Goal: Information Seeking & Learning: Learn about a topic

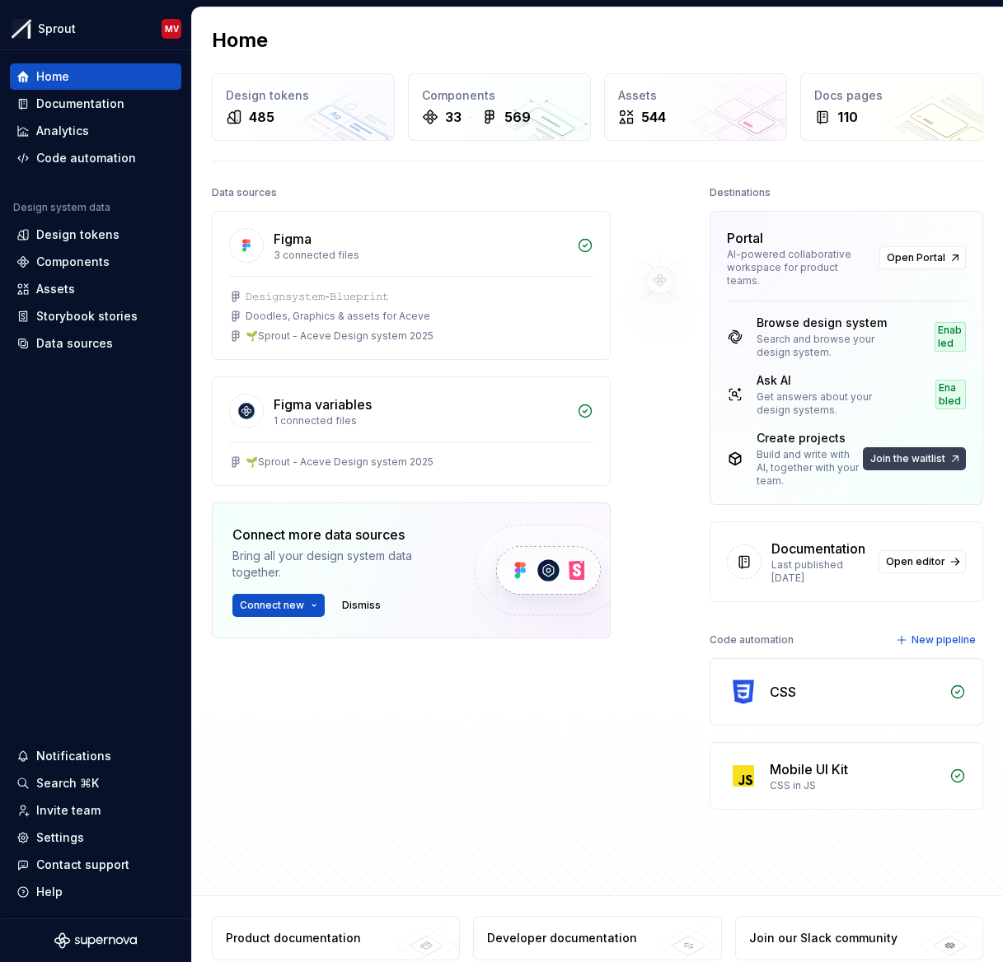
click at [846, 456] on span "Join the waitlist" at bounding box center [907, 458] width 75 height 13
click at [846, 458] on span "Join the waitlist" at bounding box center [907, 458] width 75 height 13
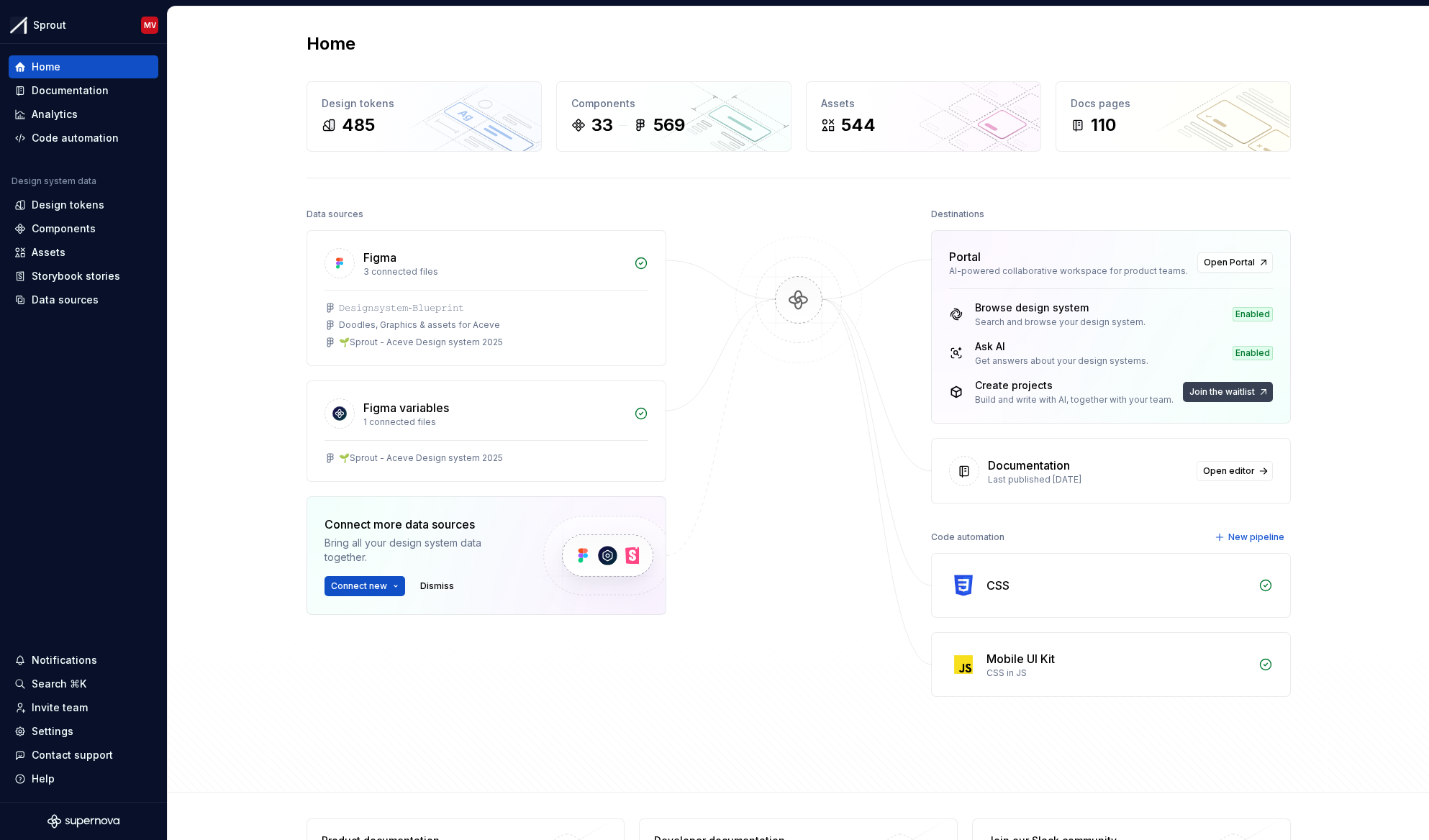
click at [739, 388] on button "Join the waitlist" at bounding box center [1227, 391] width 90 height 20
click at [739, 373] on div "Home Design tokens 485 Components 33 569 Assets 544 Docs pages 110 Data sources…" at bounding box center [798, 399] width 1261 height 786
click at [1230, 399] on button "Join the waitlist" at bounding box center [1227, 391] width 90 height 20
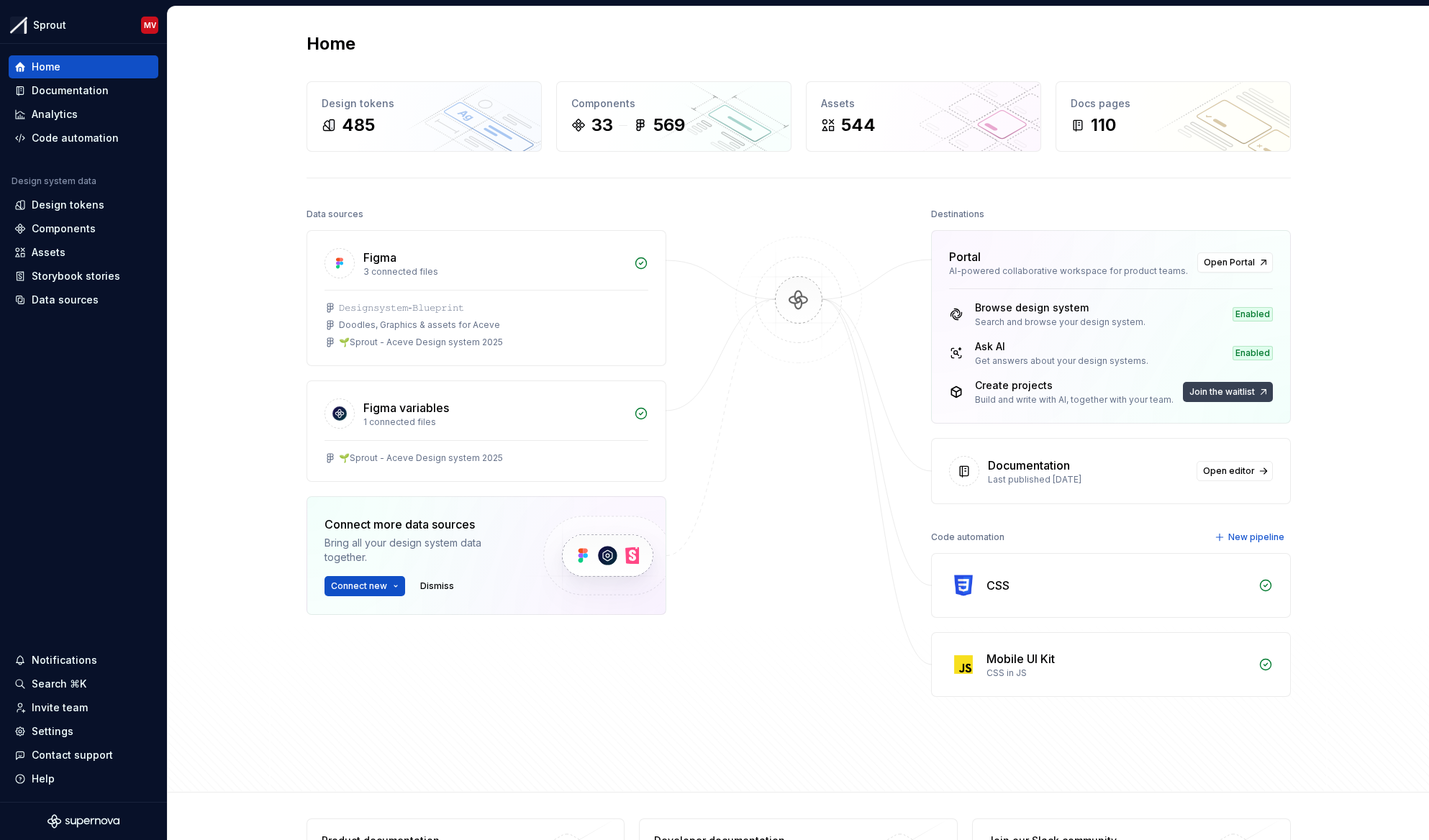
click at [1230, 399] on button "Join the waitlist" at bounding box center [1227, 391] width 90 height 20
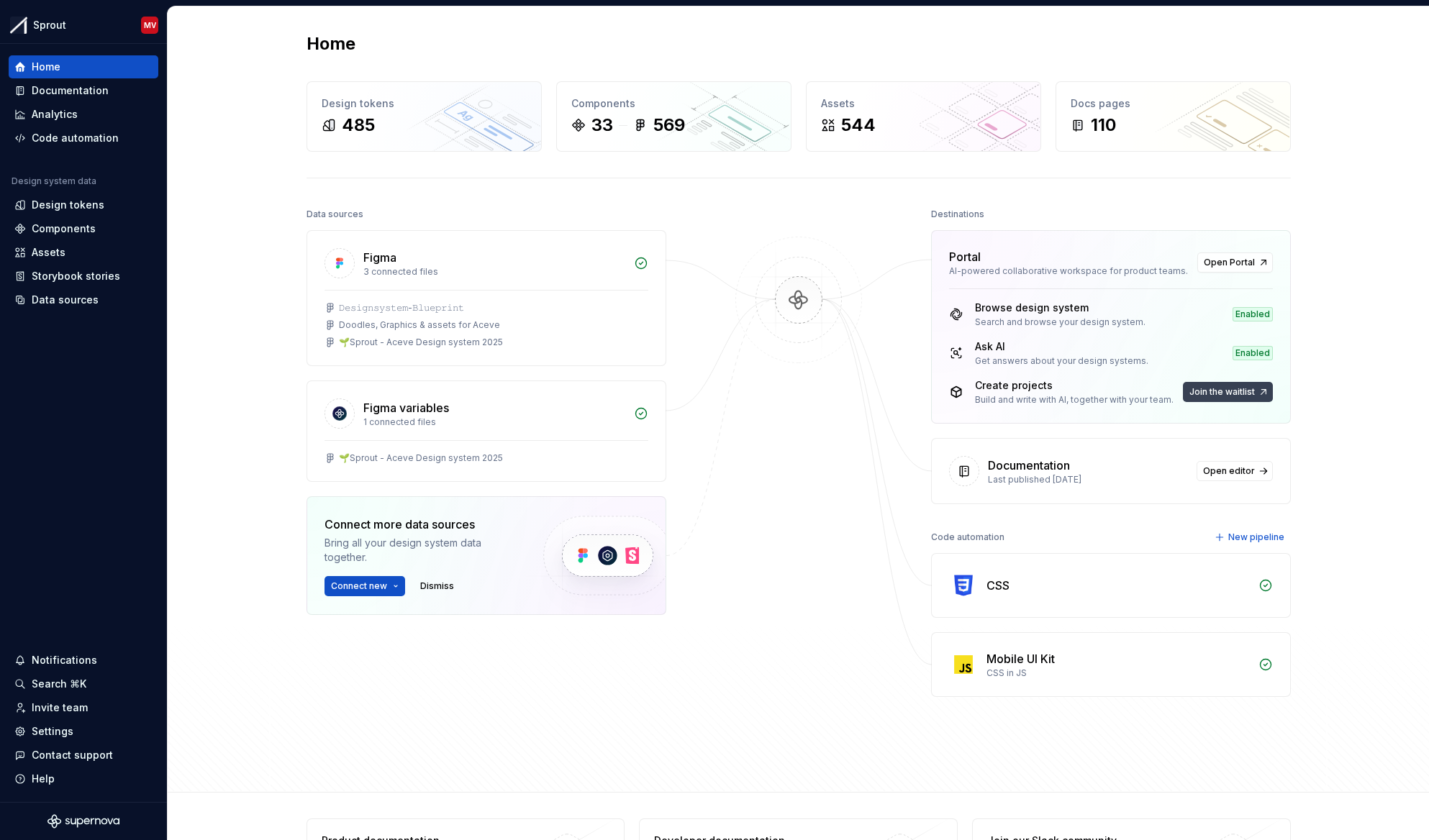
click at [1230, 399] on button "Join the waitlist" at bounding box center [1227, 391] width 90 height 20
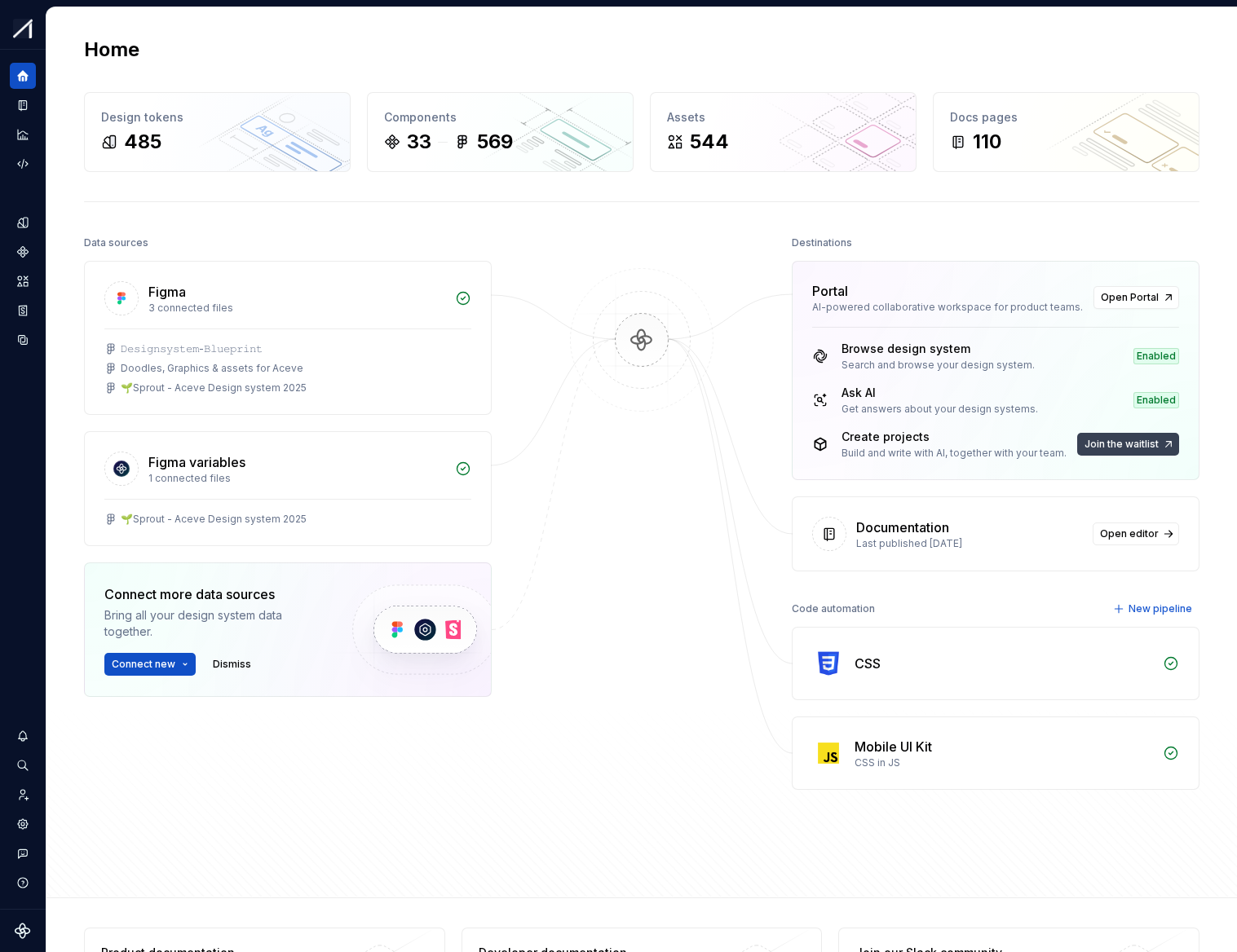
click at [1141, 446] on span "Join the waitlist" at bounding box center [1121, 443] width 74 height 13
click at [1135, 442] on span "Join the waitlist" at bounding box center [1121, 443] width 74 height 13
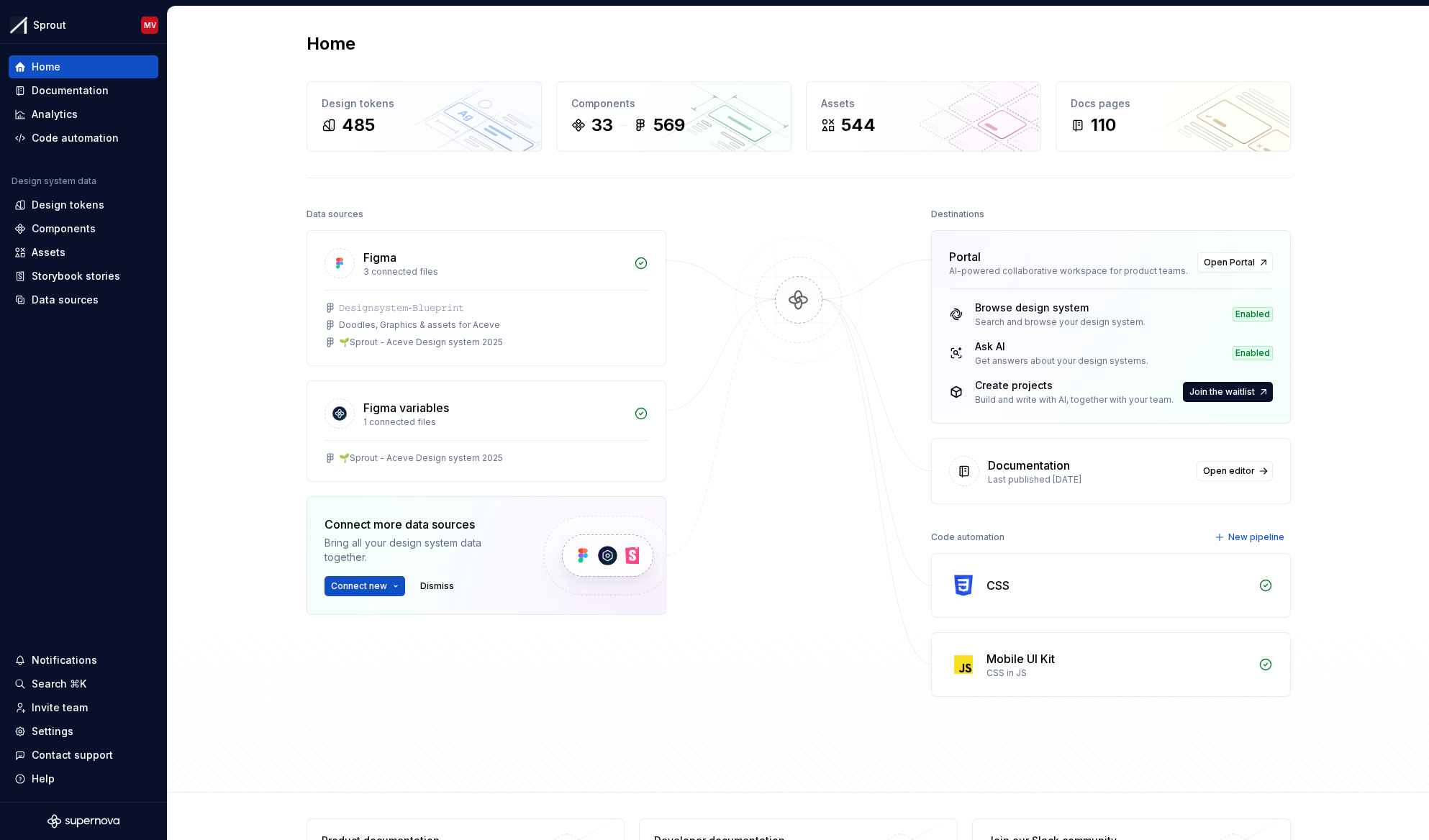
click at [1091, 206] on div "Home Design tokens 485 Components 33 569 Assets 544 Docs pages 110 Data sources…" at bounding box center [798, 399] width 1261 height 786
click at [66, 95] on div "Documentation" at bounding box center [70, 91] width 77 height 14
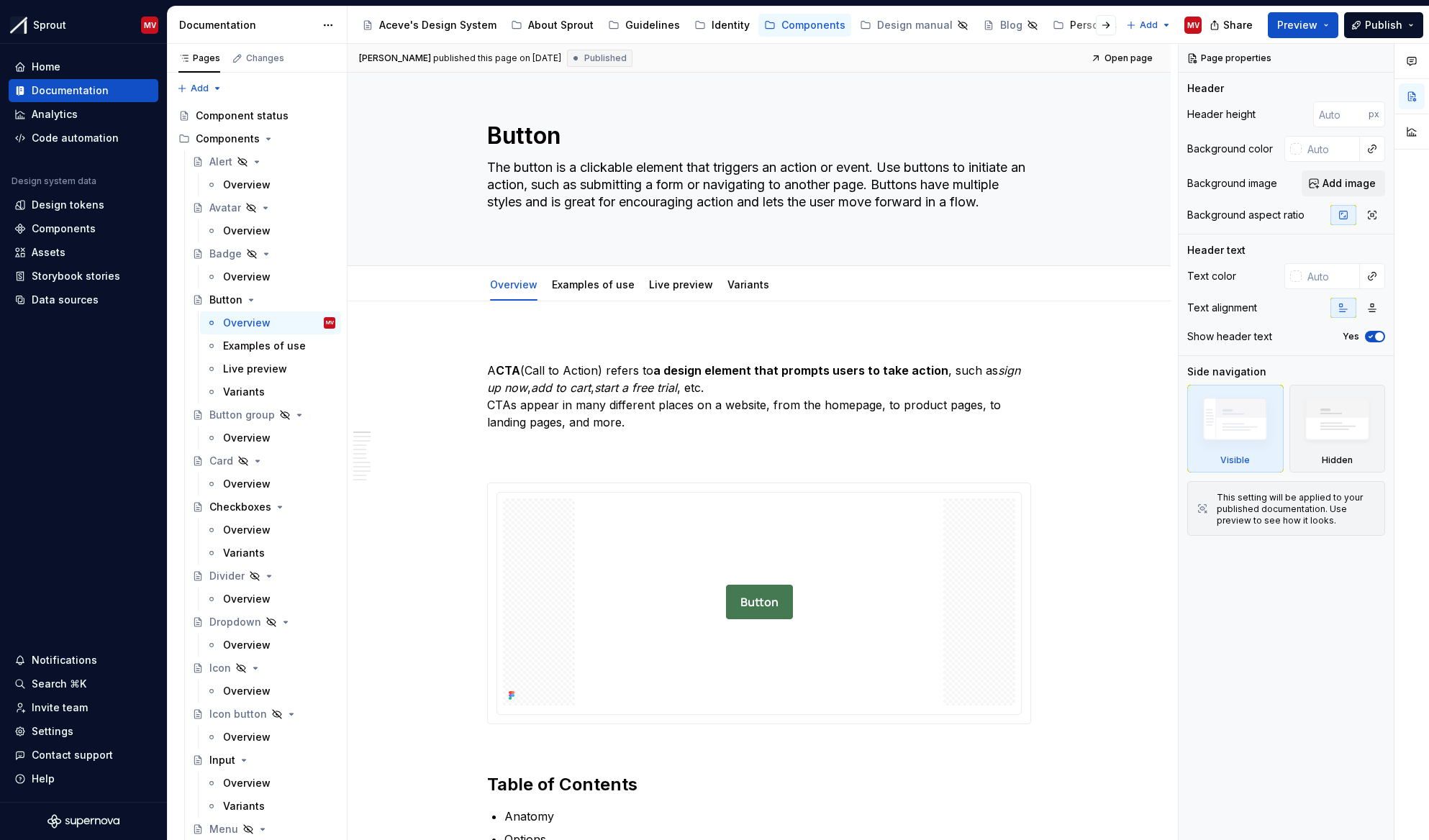
click at [1070, 18] on div at bounding box center [1094, 25] width 55 height 26
click at [1068, 23] on div at bounding box center [1094, 25] width 55 height 26
click at [1070, 26] on div "Personas" at bounding box center [1094, 25] width 47 height 14
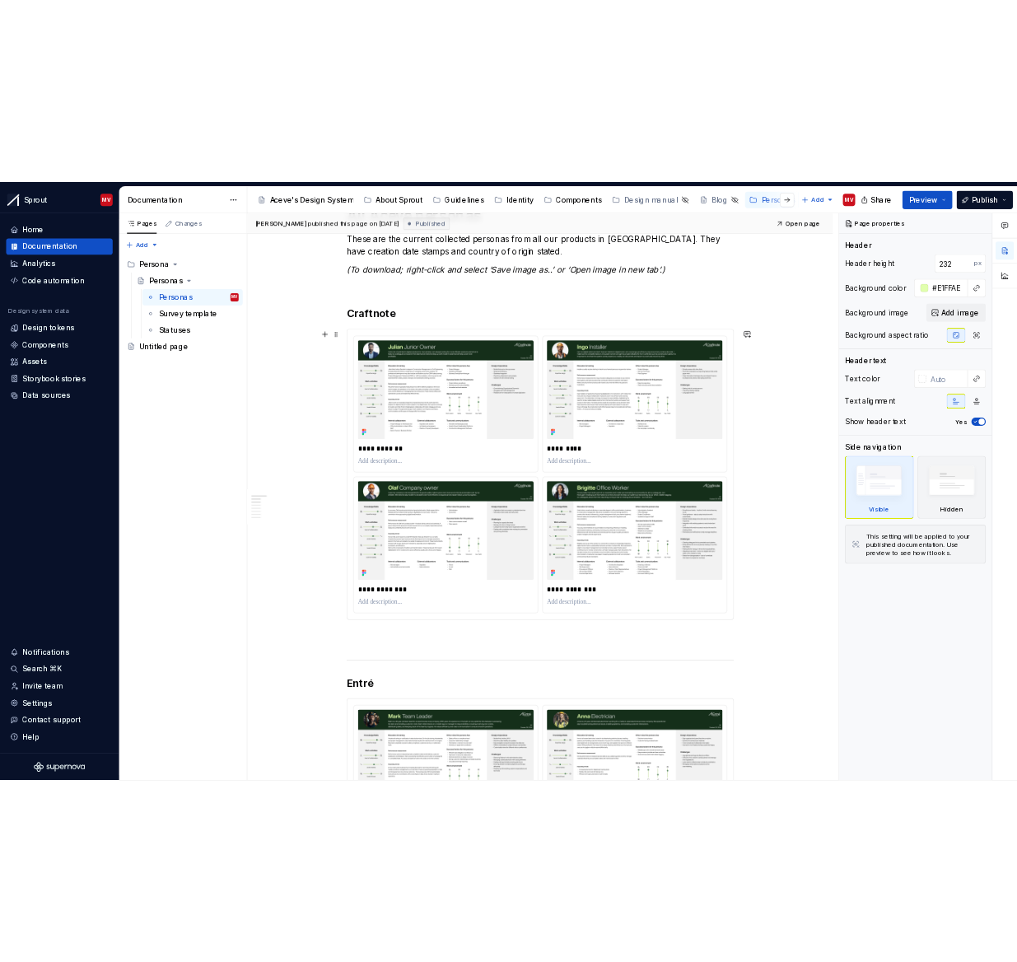
scroll to position [322, 0]
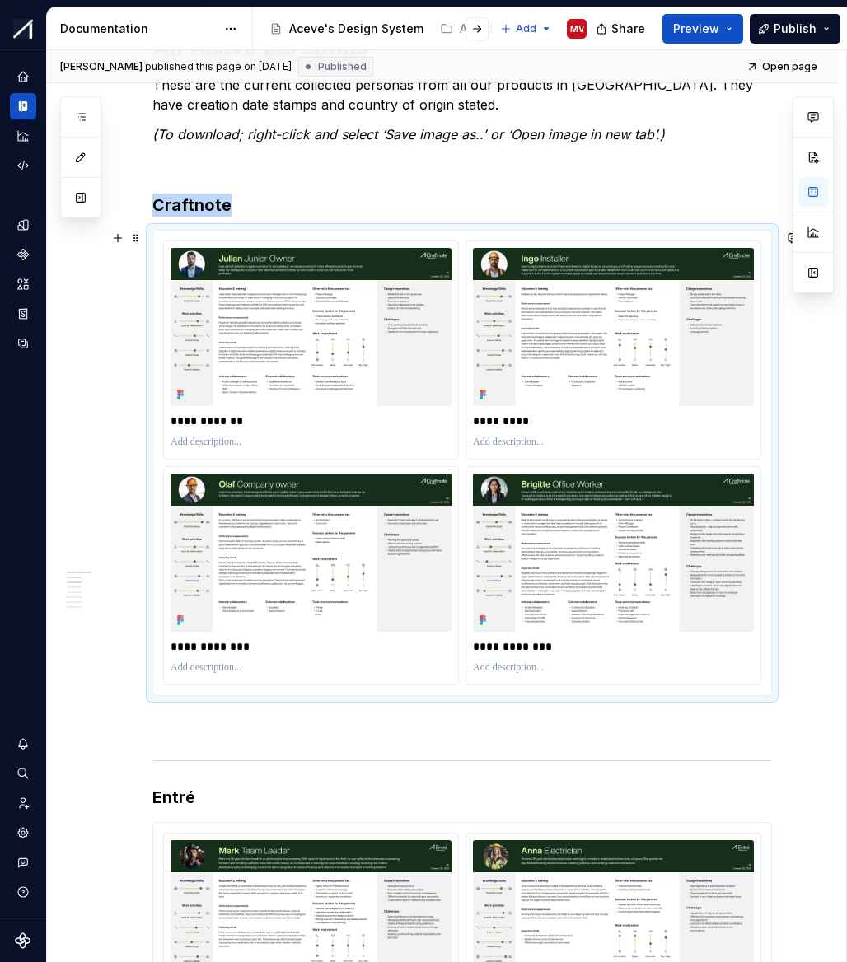
click at [752, 232] on div "**********" at bounding box center [462, 463] width 618 height 465
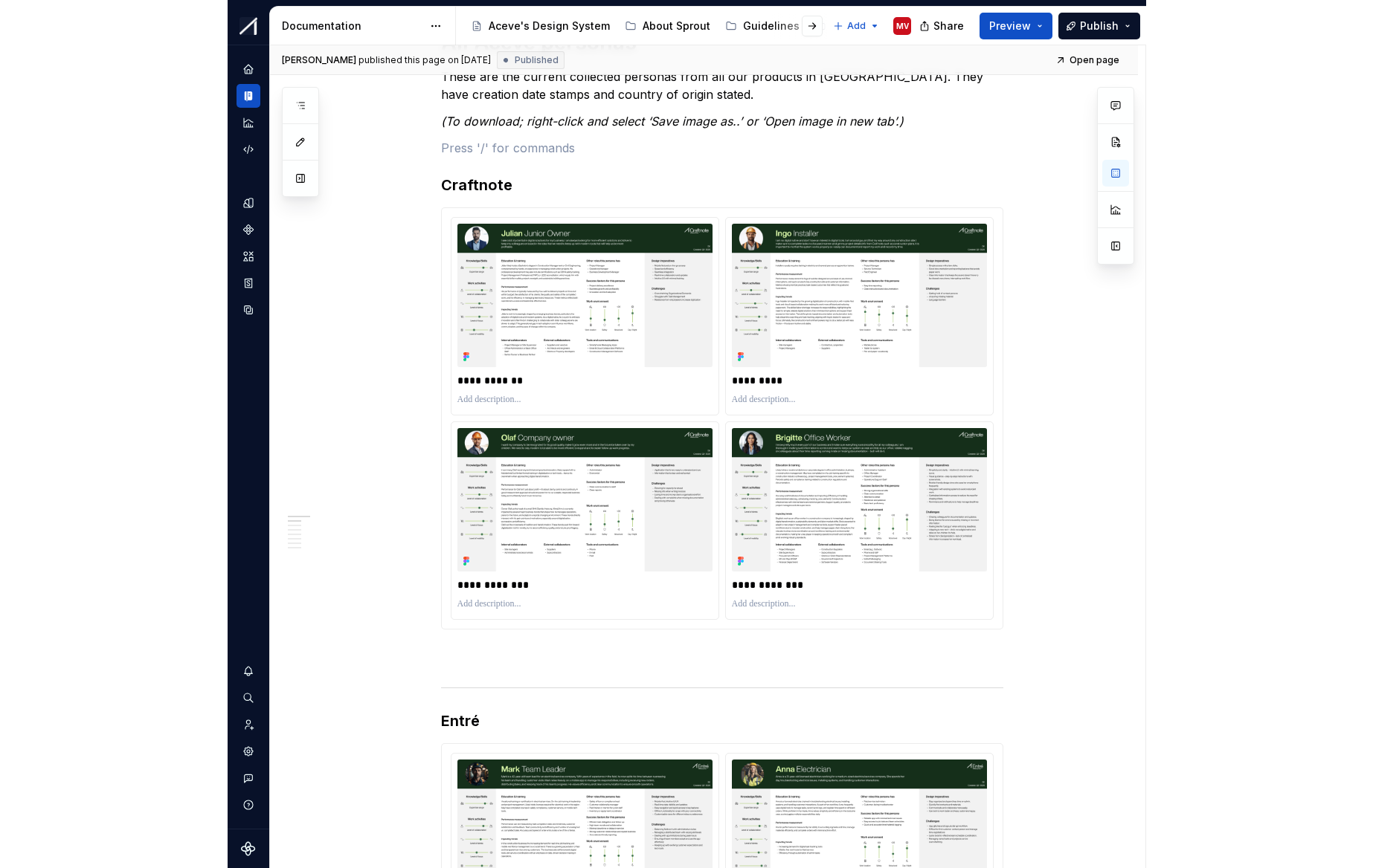
scroll to position [0, 0]
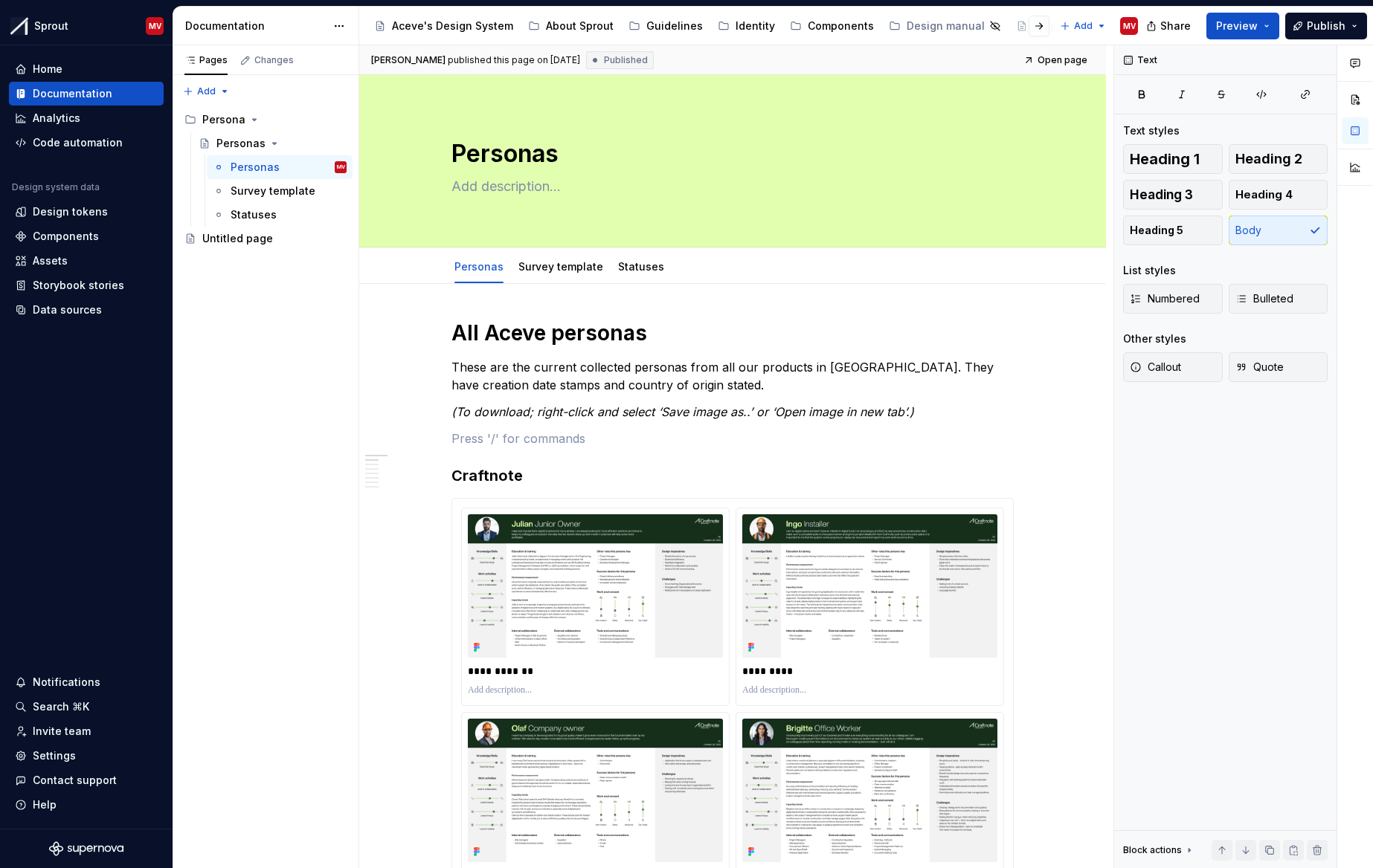
type textarea "*"
